Goal: Check status

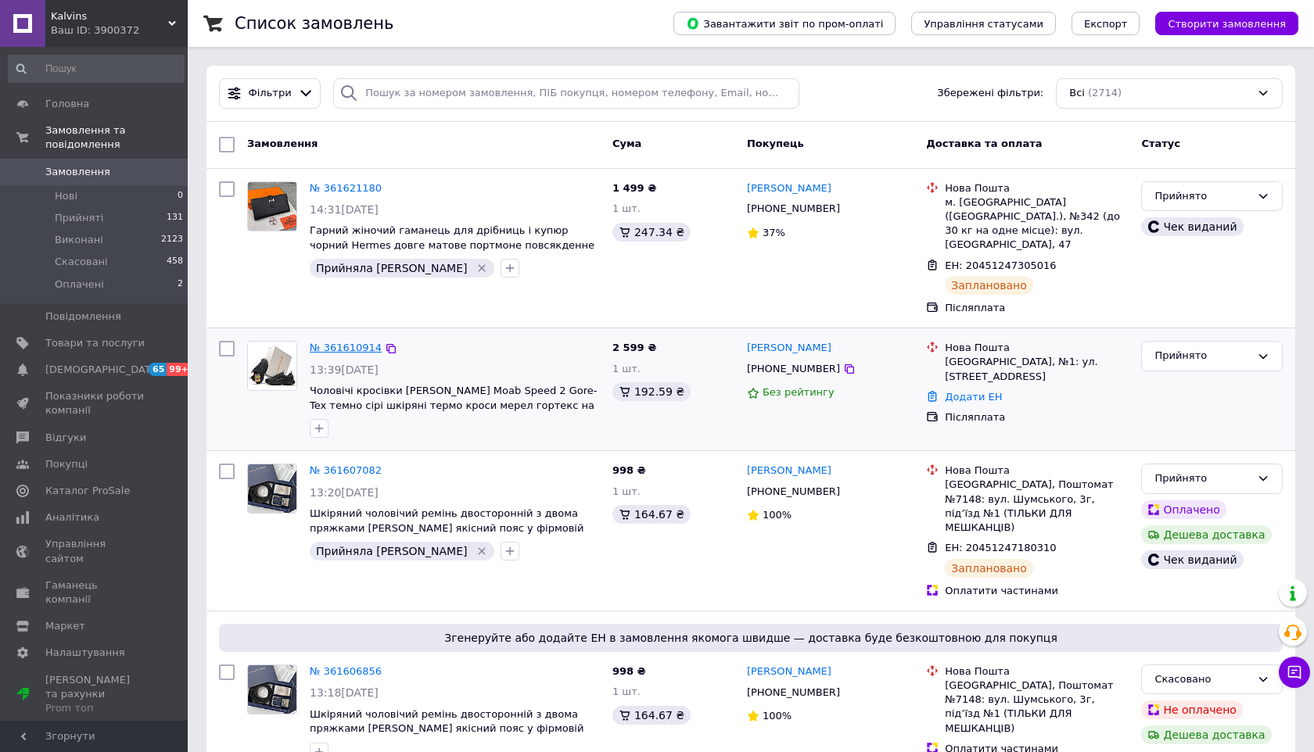
click at [336, 342] on link "№ 361610914" at bounding box center [346, 348] width 72 height 12
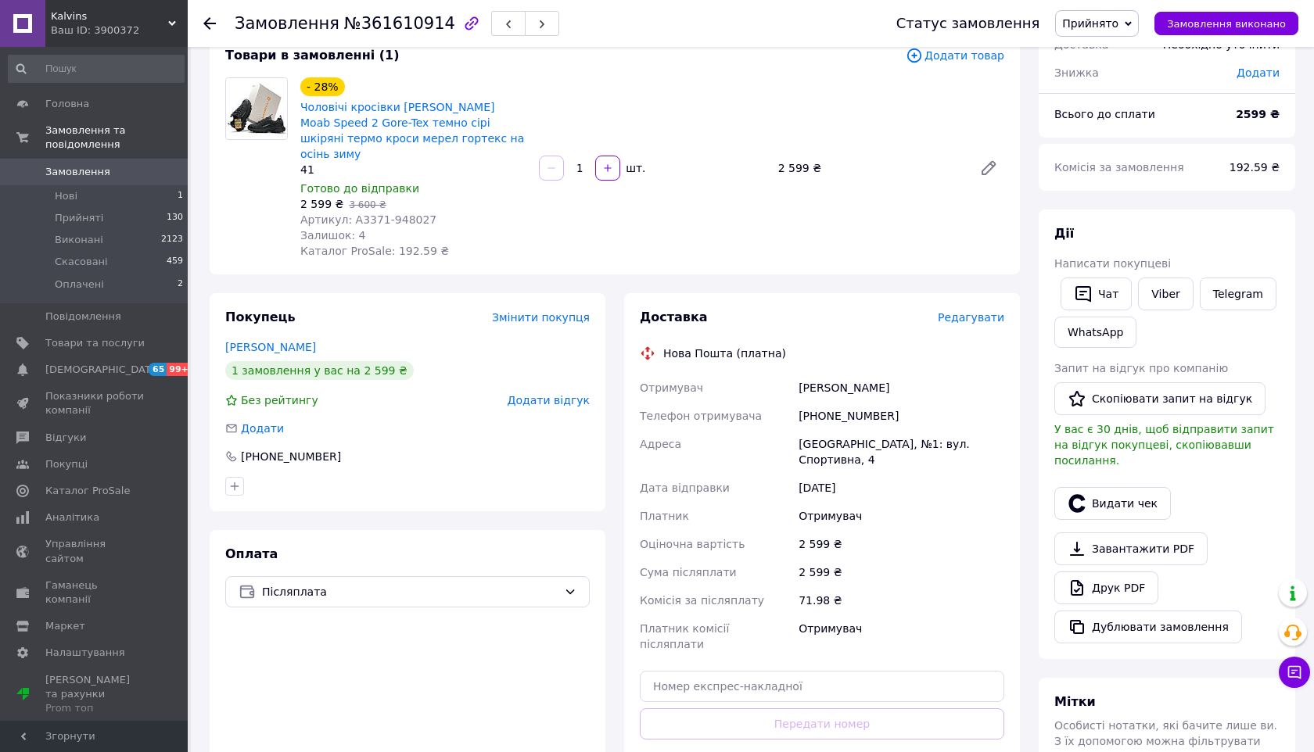
scroll to position [69, 0]
